Goal: Navigation & Orientation: Understand site structure

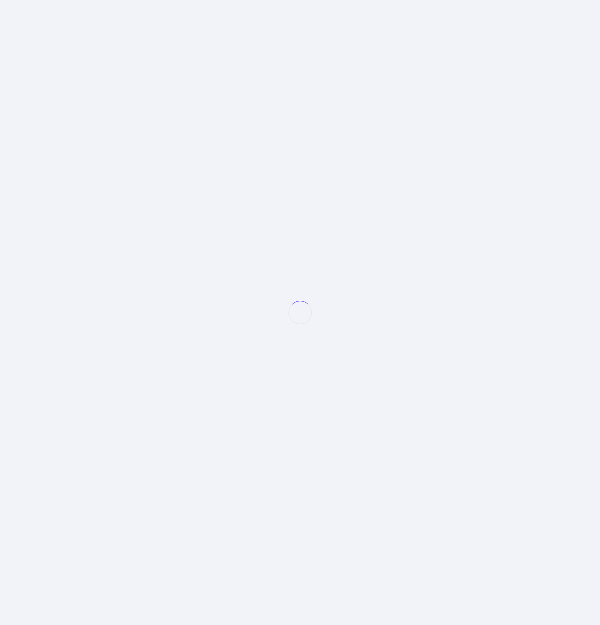
select select "null"
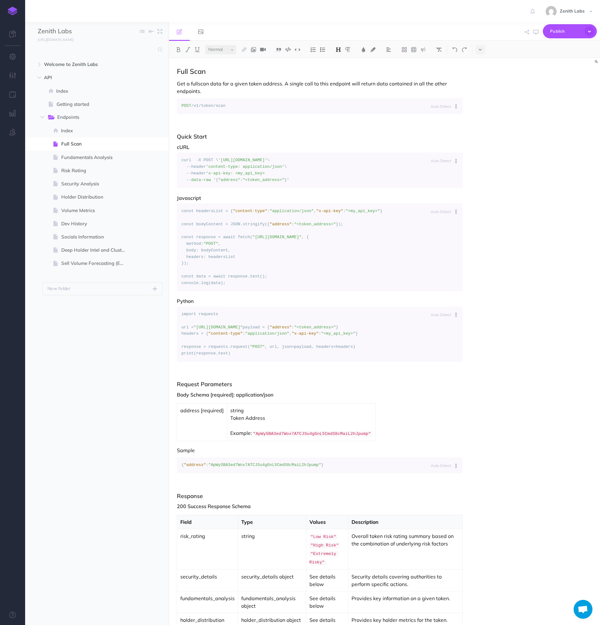
drag, startPoint x: 123, startPoint y: 0, endPoint x: 273, endPoint y: 8, distance: 150.1
click at [273, 8] on div "Zenith Labs Settings Account Settings Teams Create Team Support Documentation C…" at bounding box center [300, 11] width 591 height 22
click at [53, 79] on span "API" at bounding box center [83, 78] width 79 height 8
select select "null"
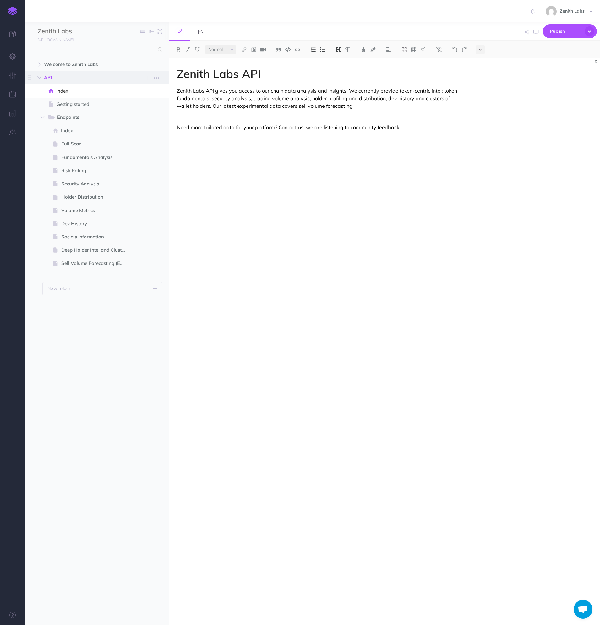
click at [53, 79] on span "API" at bounding box center [83, 78] width 79 height 8
click at [53, 61] on span "Welcome to Zenith Labs" at bounding box center [83, 65] width 79 height 8
select select "null"
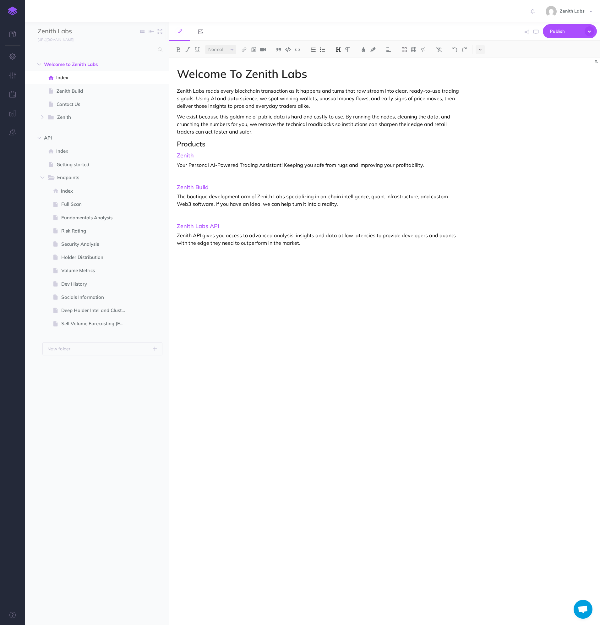
click at [13, 12] on img at bounding box center [12, 11] width 9 height 9
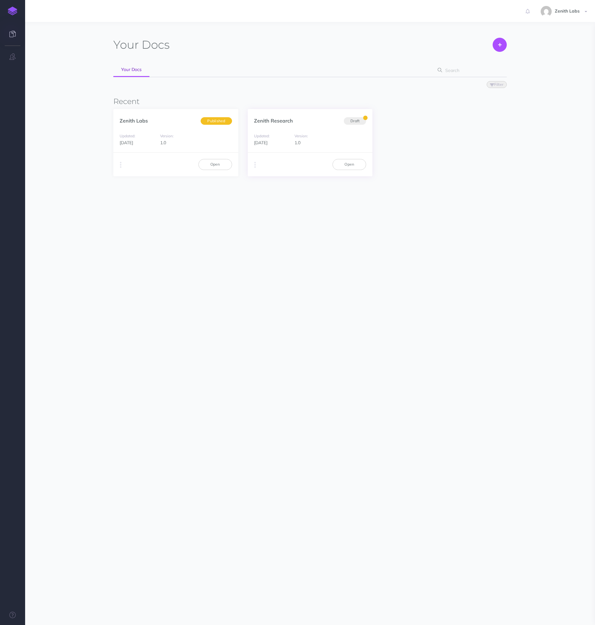
drag, startPoint x: 151, startPoint y: 248, endPoint x: 288, endPoint y: 152, distance: 167.2
click at [154, 246] on section "Your Docs Create Import Your Docs Filter Status Published Drafts Recent Zenith …" at bounding box center [310, 150] width 570 height 256
